Goal: Complete application form

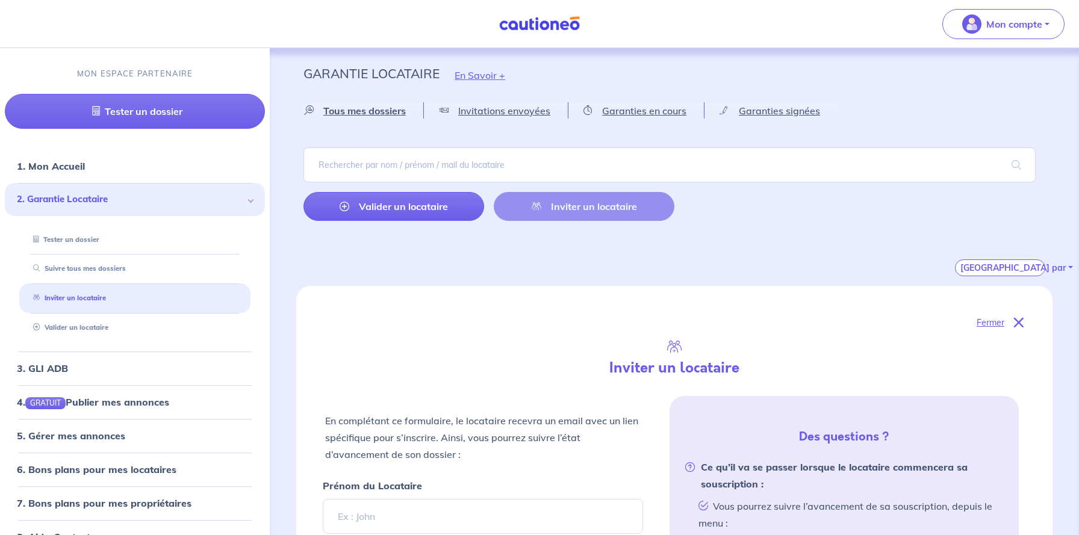
select select "FR"
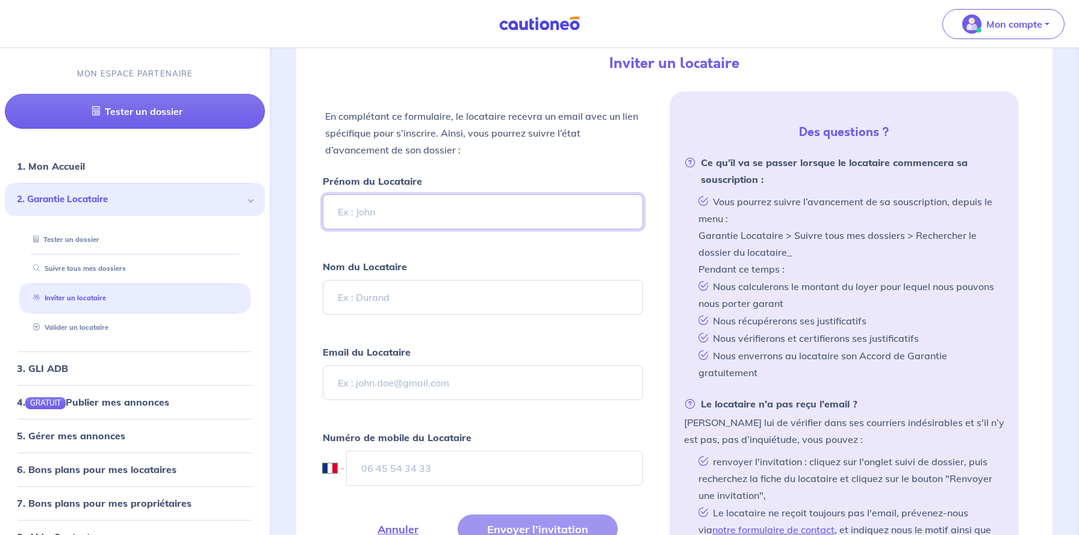
scroll to position [306, 0]
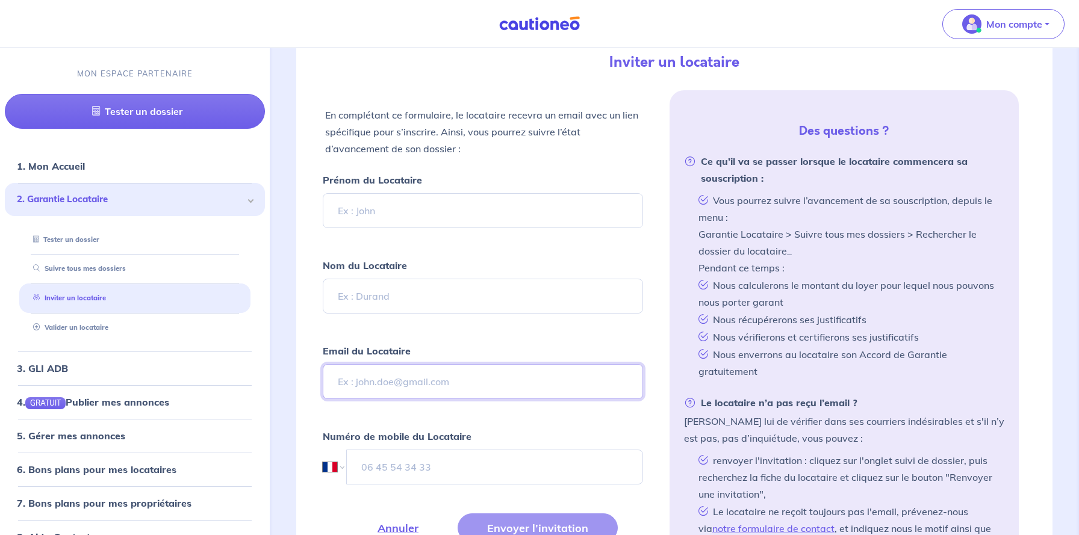
click at [390, 391] on input "Email du Locataire" at bounding box center [483, 381] width 320 height 35
type input "x"
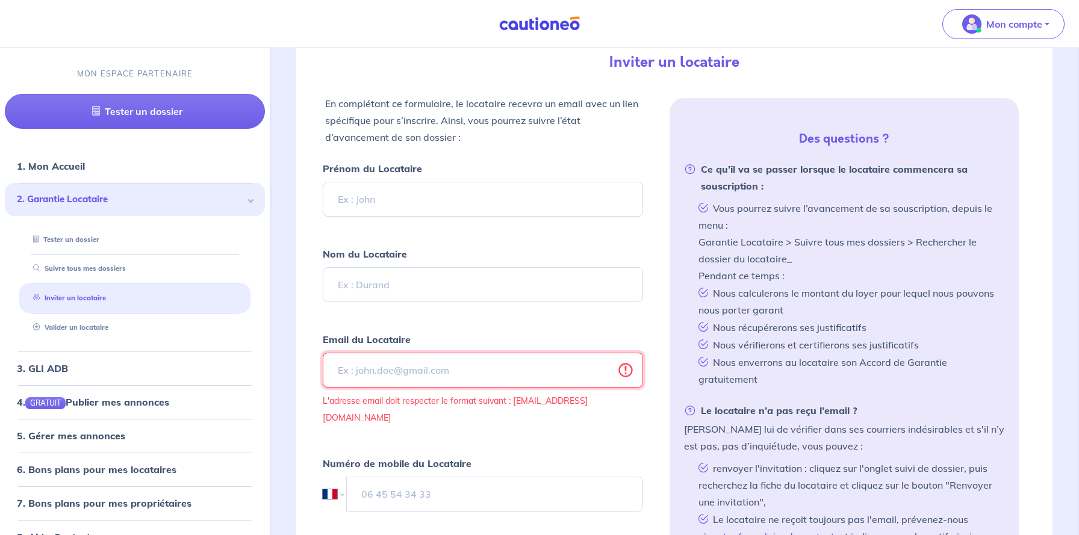
paste input "[EMAIL_ADDRESS][DOMAIN_NAME]"
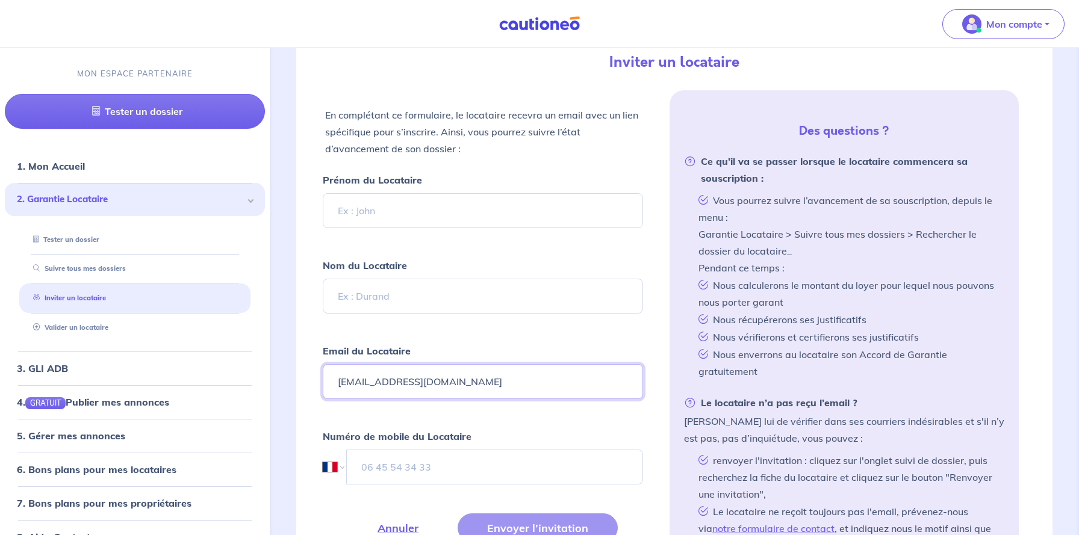
type input "[EMAIL_ADDRESS][DOMAIN_NAME]"
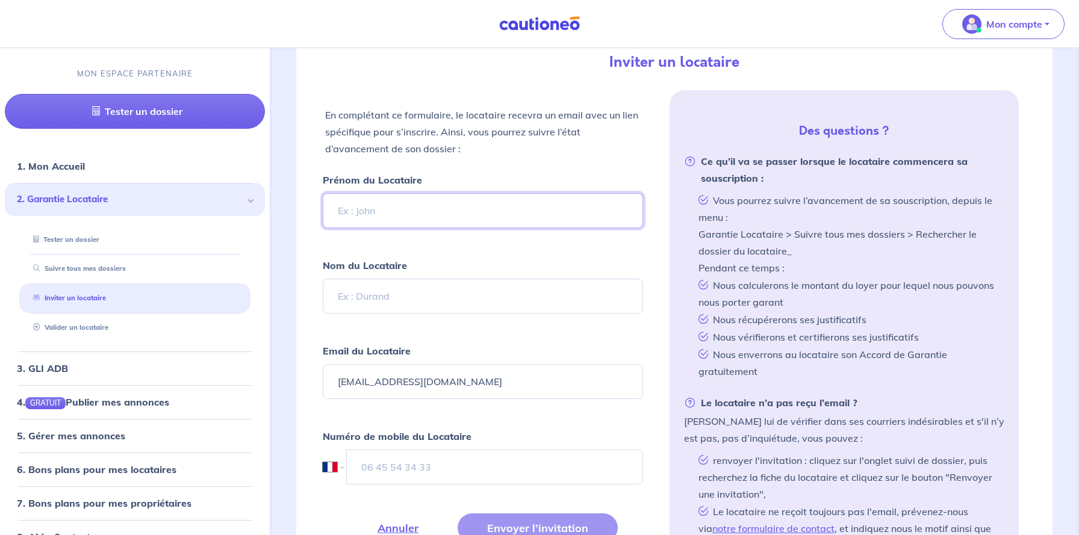
click at [379, 215] on input "Prénom du Locataire" at bounding box center [483, 210] width 320 height 35
type input "[PERSON_NAME]"
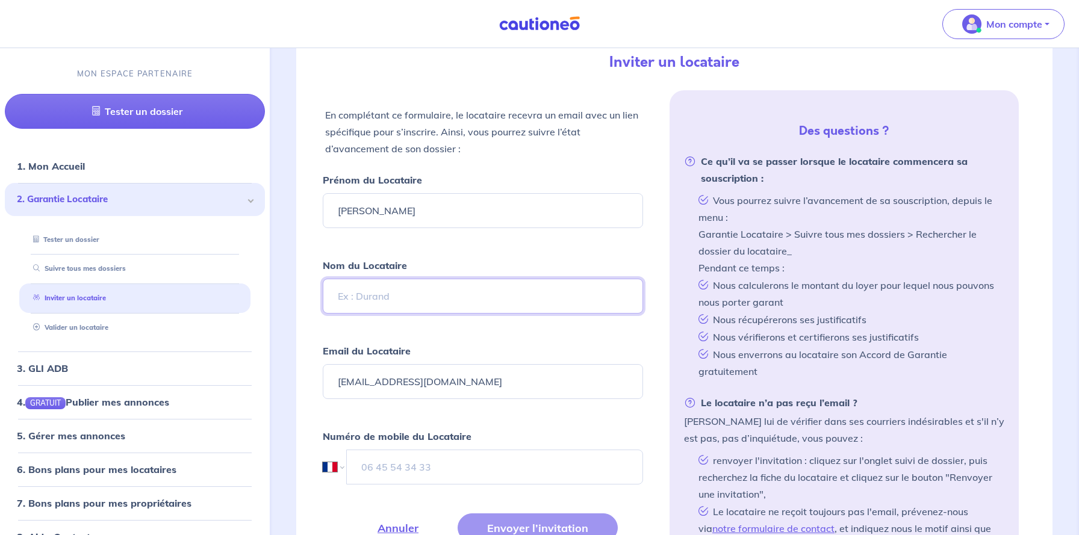
click at [357, 286] on input "Nom du Locataire" at bounding box center [483, 296] width 320 height 35
type input "[PERSON_NAME]"
click at [376, 450] on input "tel" at bounding box center [495, 467] width 296 height 35
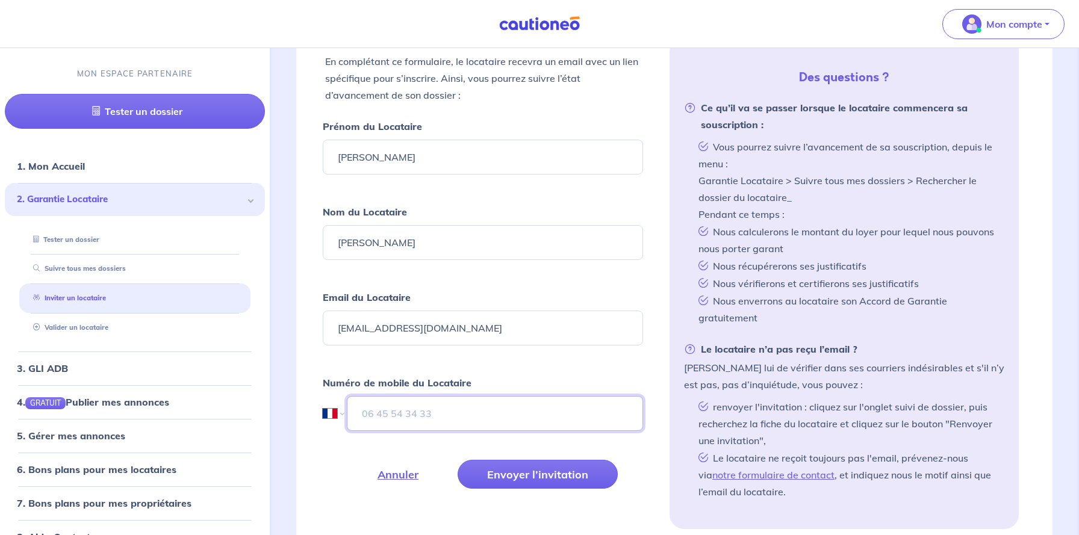
scroll to position [384, 0]
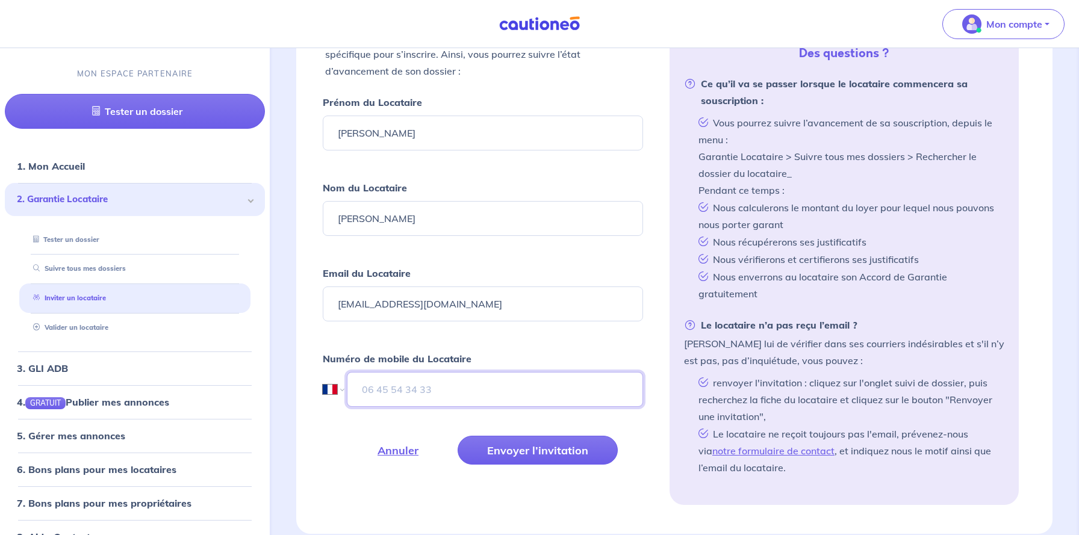
paste input "00 41 76 517 56 05"
type input "00 41 76 517 56 05"
click at [331, 396] on select "International [GEOGRAPHIC_DATA] [GEOGRAPHIC_DATA] [GEOGRAPHIC_DATA] [GEOGRAPHIC…" at bounding box center [333, 389] width 20 height 35
select select "CH"
click at [323, 372] on select "International [GEOGRAPHIC_DATA] [GEOGRAPHIC_DATA] [GEOGRAPHIC_DATA] [GEOGRAPHIC…" at bounding box center [333, 389] width 20 height 35
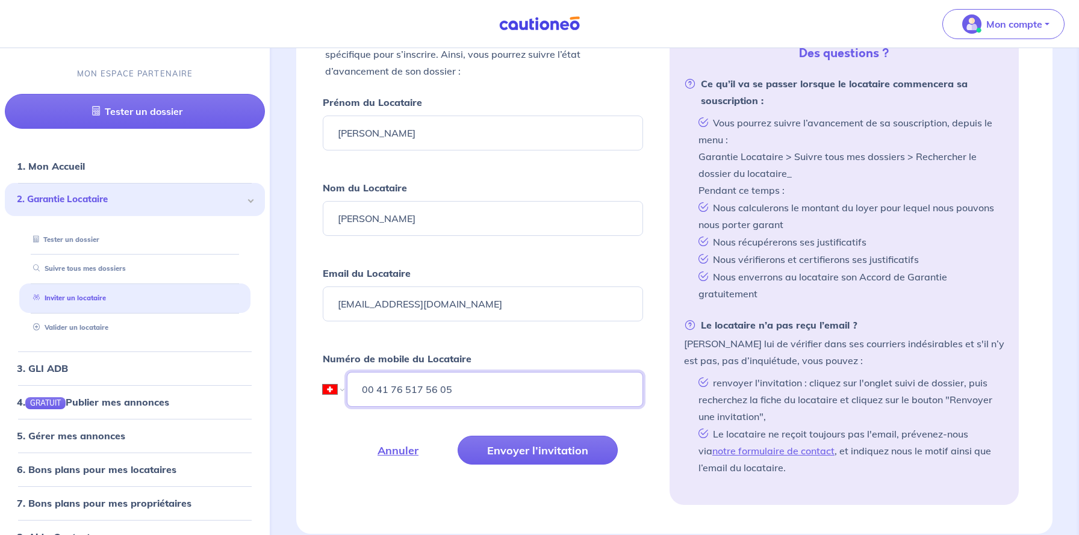
drag, startPoint x: 388, startPoint y: 390, endPoint x: 347, endPoint y: 376, distance: 43.8
click at [347, 376] on input "00 41 76 517 56 05" at bounding box center [495, 389] width 296 height 35
type input "765175605"
click at [468, 392] on input "765175605" at bounding box center [495, 389] width 296 height 35
click at [582, 451] on button "Envoyer l’invitation" at bounding box center [538, 450] width 160 height 29
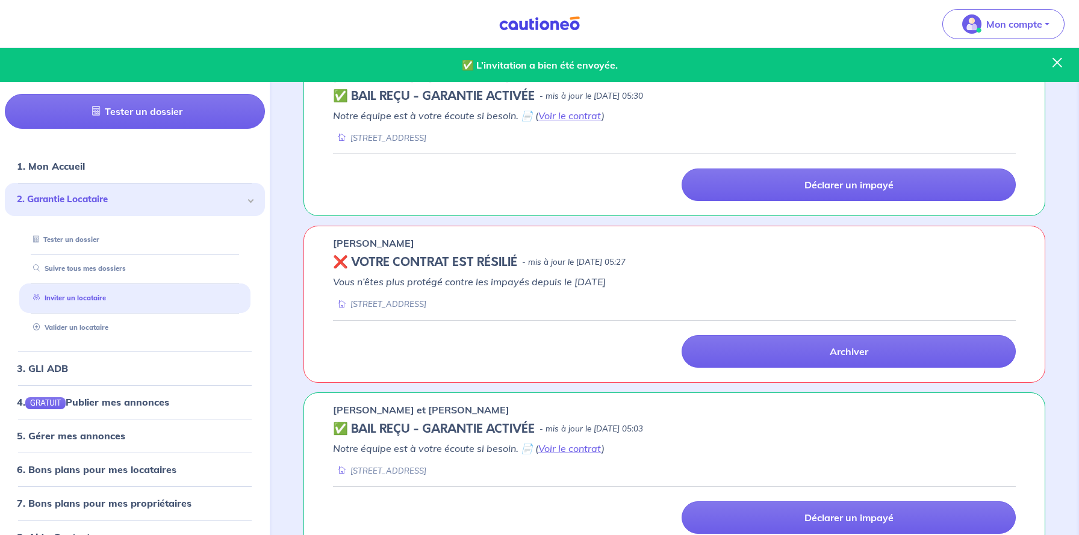
scroll to position [102, 0]
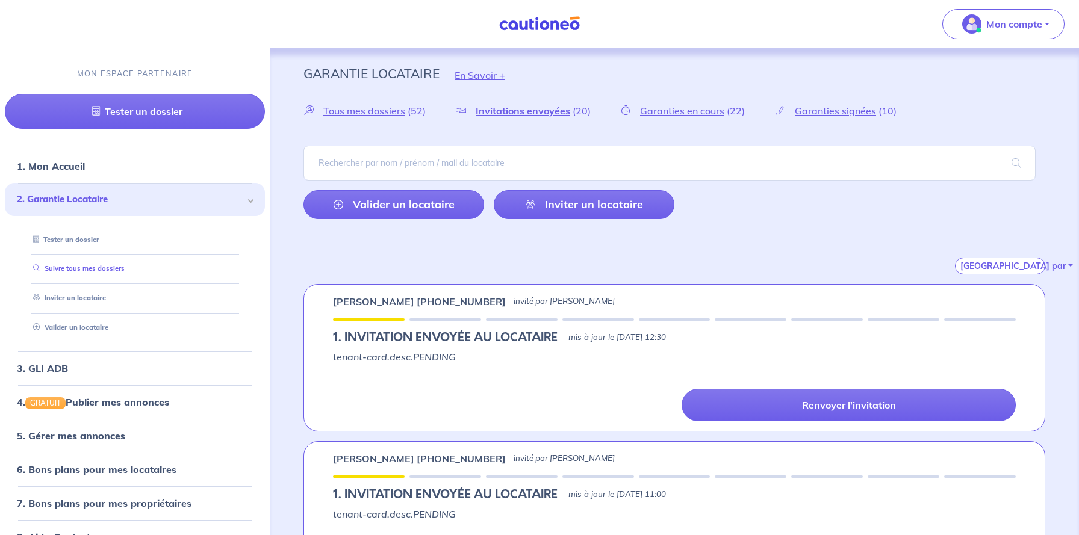
click at [69, 267] on link "Suivre tous mes dossiers" at bounding box center [76, 268] width 96 height 8
